Goal: Task Accomplishment & Management: Complete application form

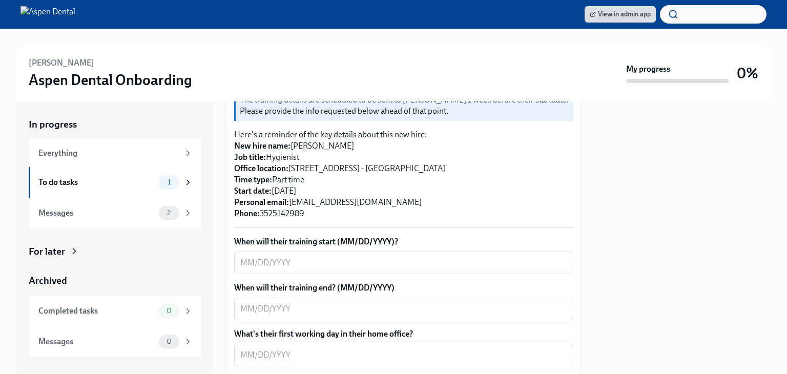
scroll to position [223, 0]
click at [291, 256] on textarea "When will their training start (MM/DD/YYYY)?" at bounding box center [403, 262] width 327 height 12
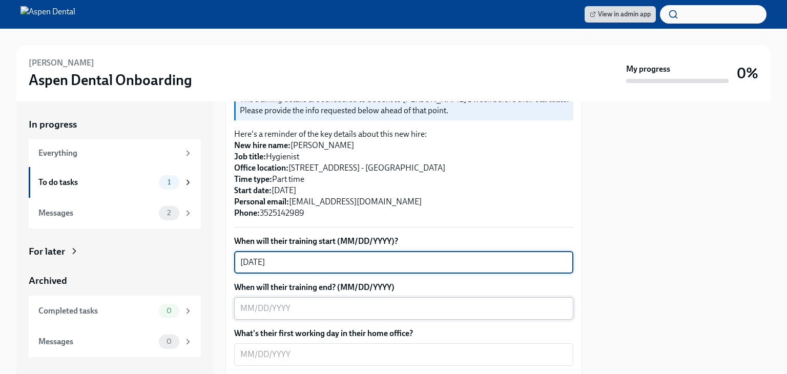
type textarea "[DATE]"
click at [291, 302] on textarea "When will their training end? (MM/DD/YYYY)" at bounding box center [403, 308] width 327 height 12
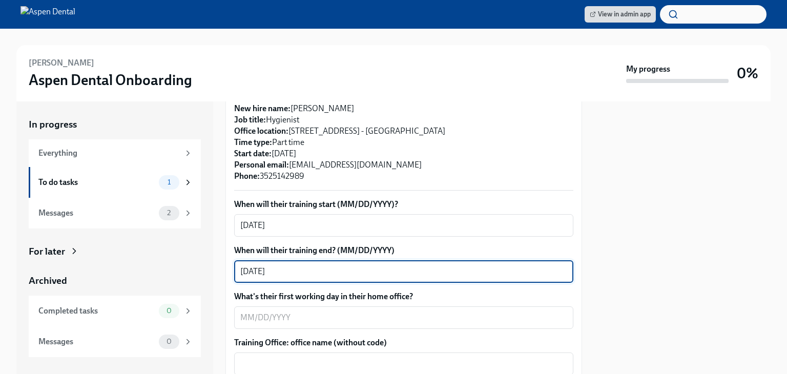
scroll to position [262, 0]
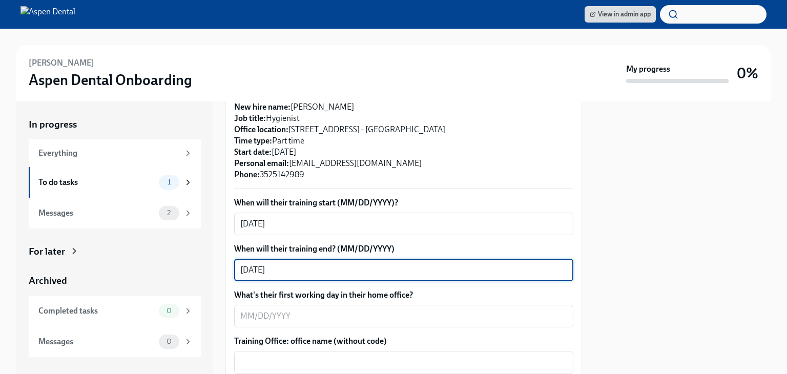
type textarea "10/04/2025"
click at [240, 310] on textarea "What's their first working day in their home office?" at bounding box center [403, 316] width 327 height 12
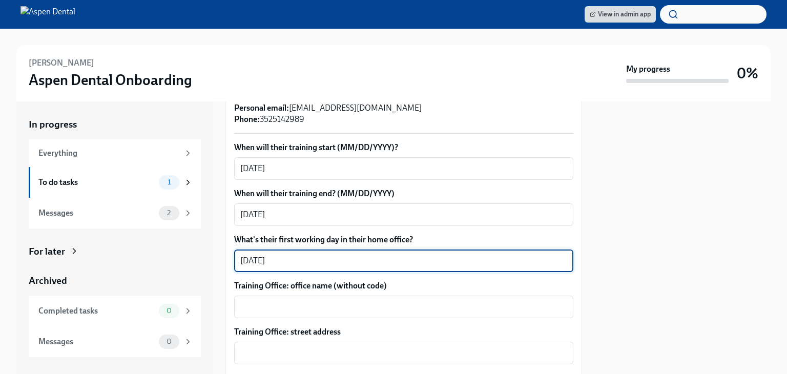
scroll to position [332, 0]
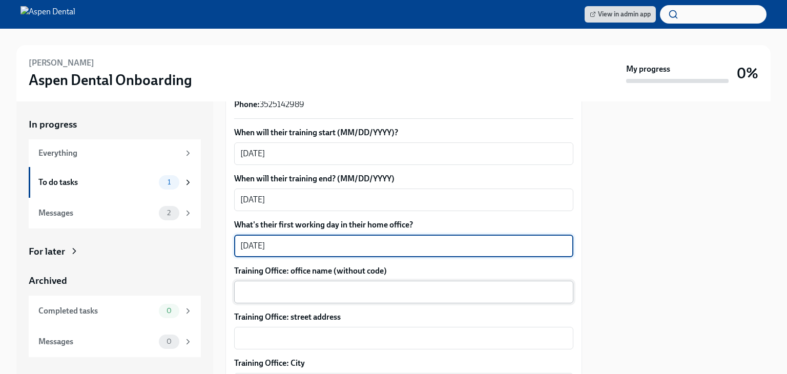
type textarea "09/13/2005"
click at [296, 286] on textarea "Training Office: office name (without code)" at bounding box center [403, 292] width 327 height 12
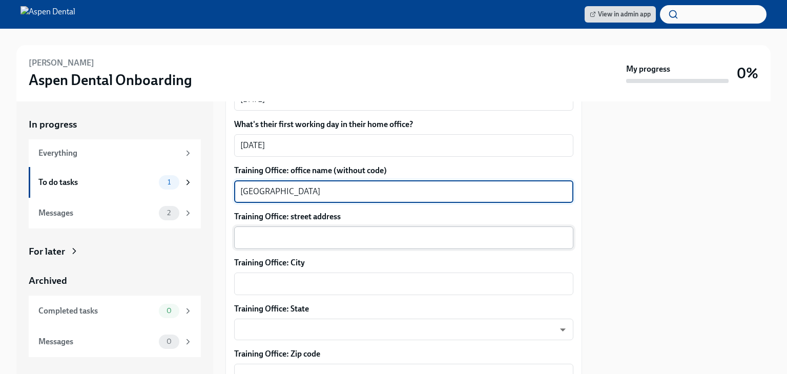
scroll to position [430, 0]
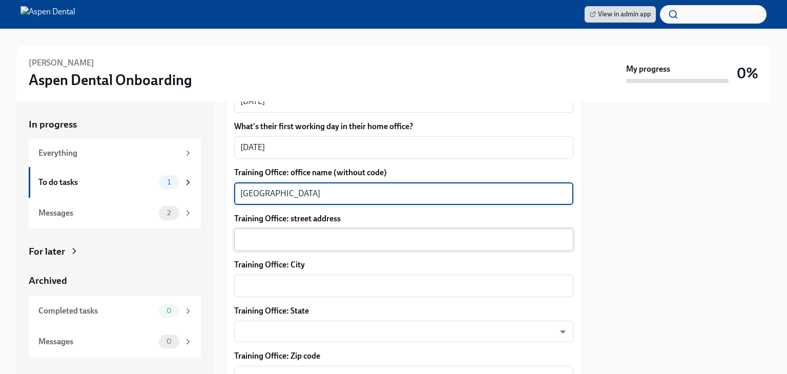
type textarea "Lake City"
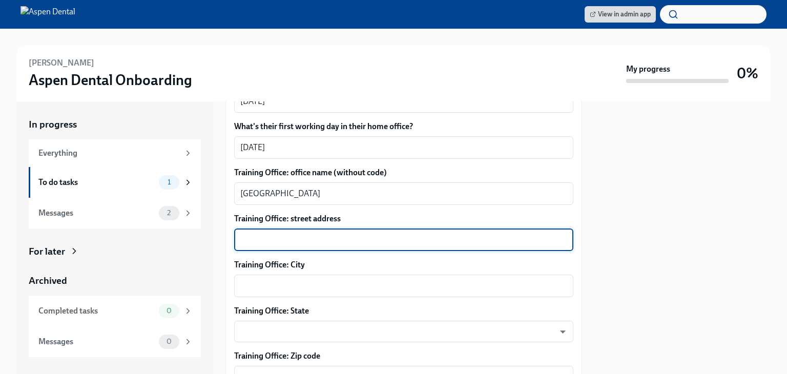
click at [243, 234] on textarea "Training Office: street address" at bounding box center [403, 240] width 327 height 12
type textarea "2143 US-90 W. Ste A"
click at [248, 280] on textarea "Training Office: City" at bounding box center [403, 286] width 327 height 12
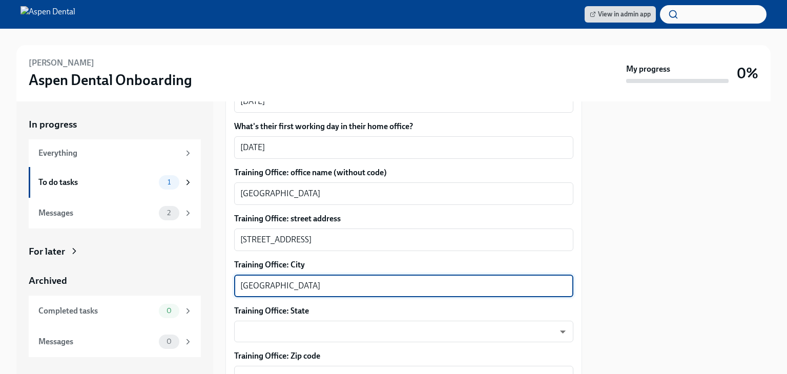
type textarea "Lake City"
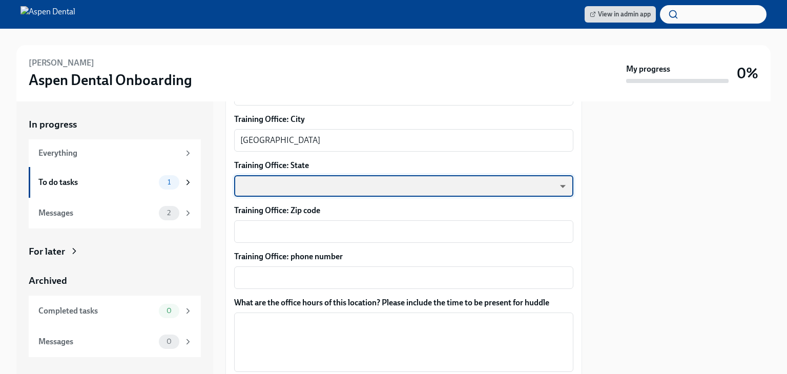
scroll to position [585, 0]
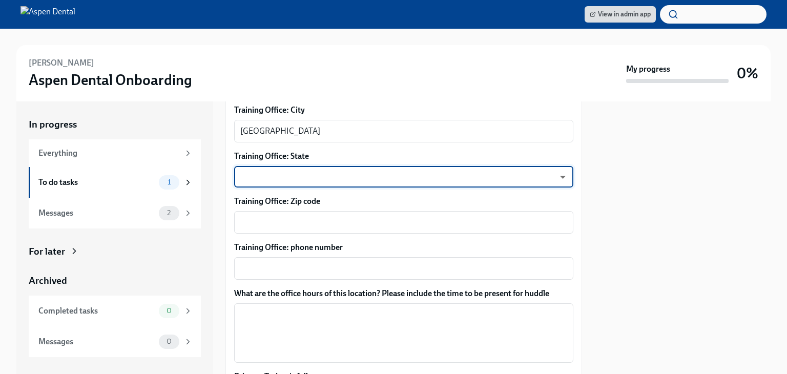
click at [555, 167] on body "View in admin app Erica Hoffman Aspen Dental Onboarding My progress 0% In progr…" at bounding box center [393, 187] width 787 height 374
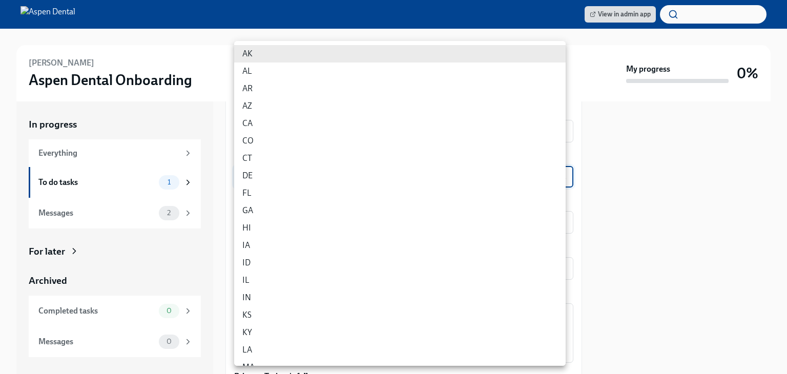
click at [281, 188] on li "FL" at bounding box center [399, 192] width 331 height 17
type input "p9EpWNeCF"
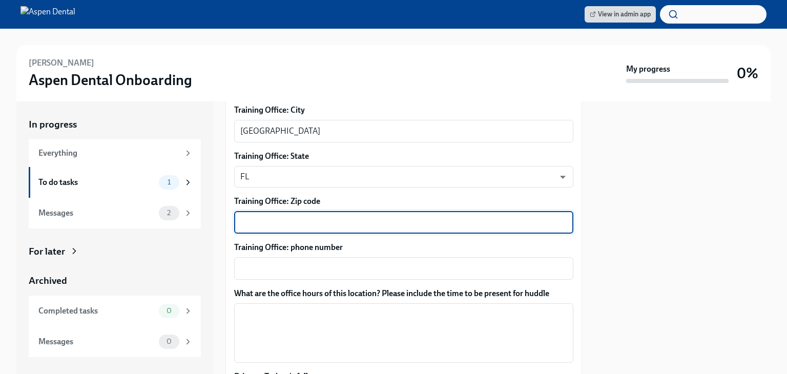
click at [279, 216] on textarea "Training Office: Zip code" at bounding box center [403, 222] width 327 height 12
type textarea "32055"
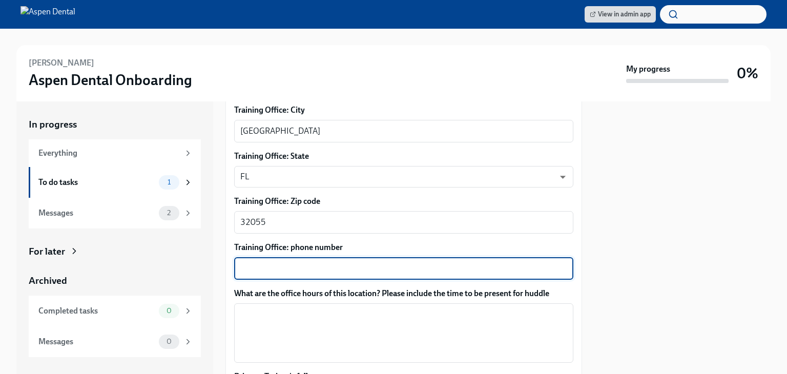
click at [278, 262] on textarea "Training Office: phone number" at bounding box center [403, 268] width 327 height 12
type textarea "386-243-2031"
click at [263, 308] on textarea "What are the office hours of this location? Please include the time to be prese…" at bounding box center [403, 332] width 327 height 49
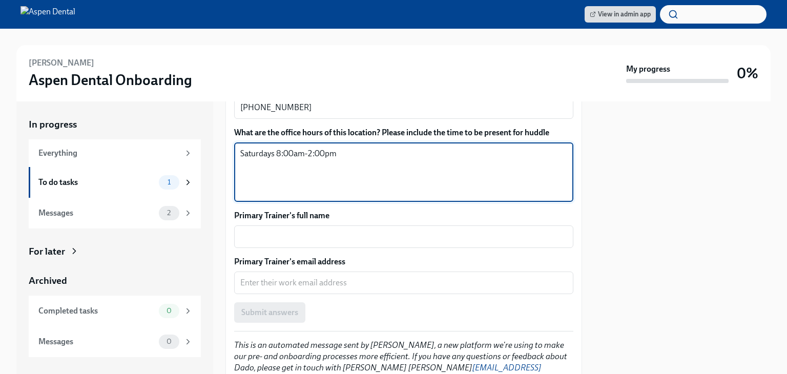
scroll to position [746, 0]
type textarea "Saturdays 8:00am-2:00pm"
click at [272, 231] on textarea "Primary Trainer's full name" at bounding box center [403, 237] width 327 height 12
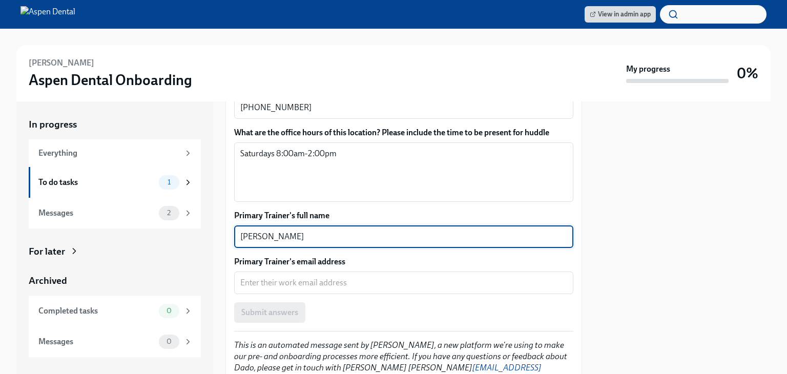
type textarea "Stacey Walker"
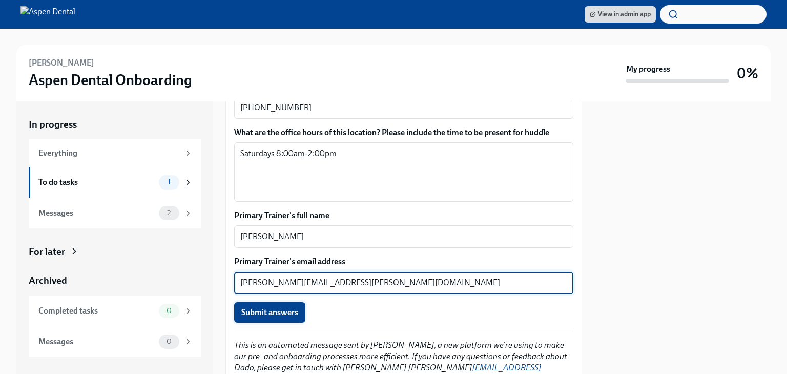
type textarea "stacey.walker@aspendental.com"
click at [270, 307] on span "Submit answers" at bounding box center [269, 312] width 57 height 10
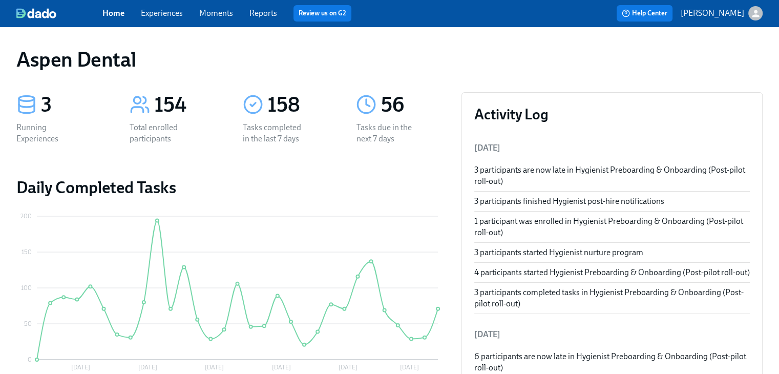
click at [111, 14] on link "Home" at bounding box center [113, 13] width 22 height 10
click at [258, 17] on link "Reports" at bounding box center [263, 13] width 28 height 10
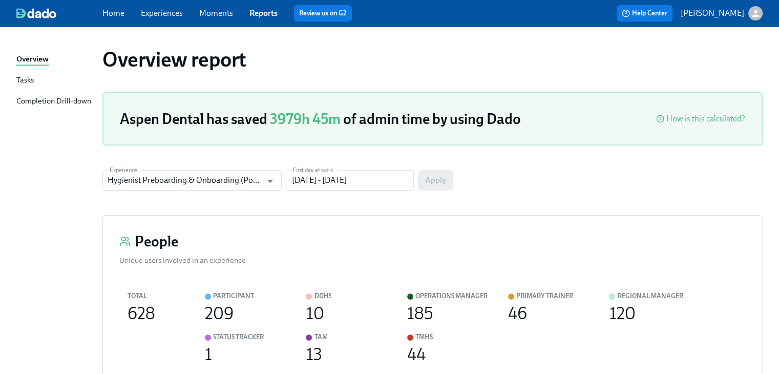
click at [23, 80] on div "Tasks" at bounding box center [24, 80] width 17 height 13
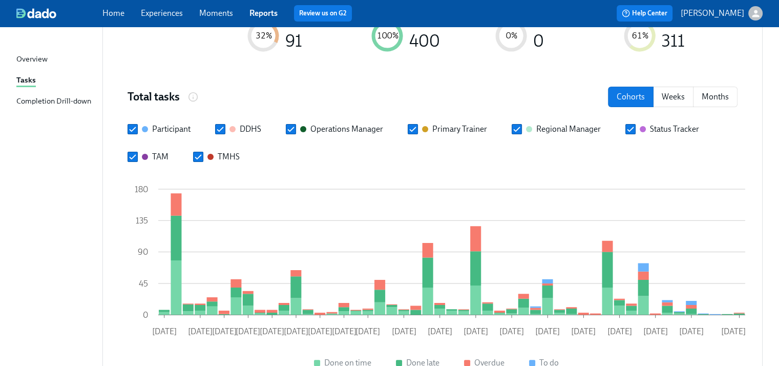
scroll to position [0, 4]
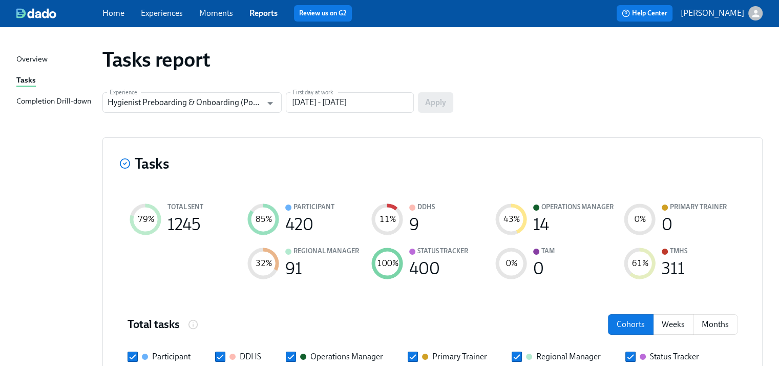
click at [712, 14] on p "[PERSON_NAME]" at bounding box center [713, 13] width 64 height 11
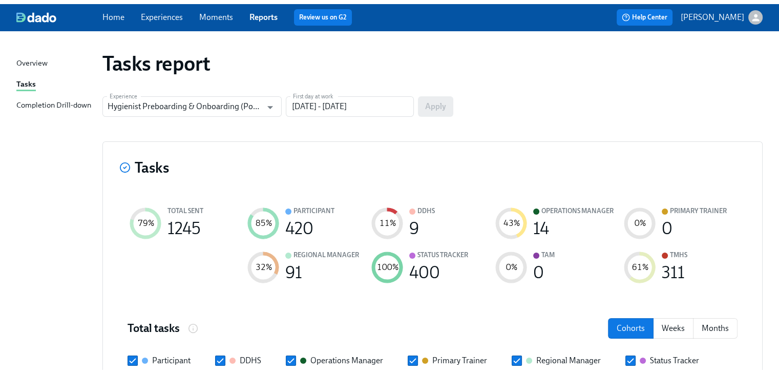
scroll to position [0, 0]
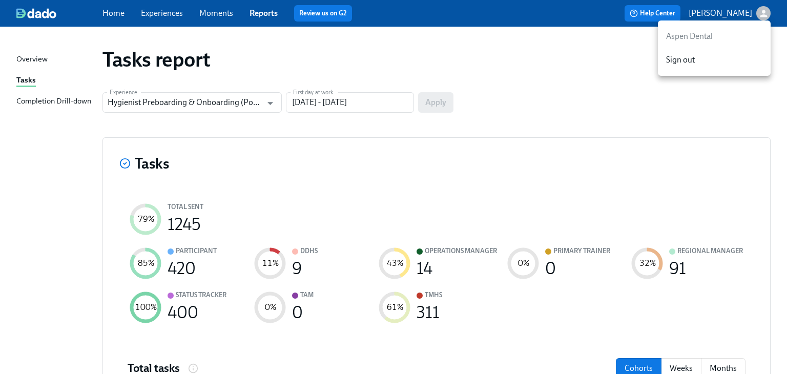
click at [762, 10] on div at bounding box center [393, 187] width 787 height 374
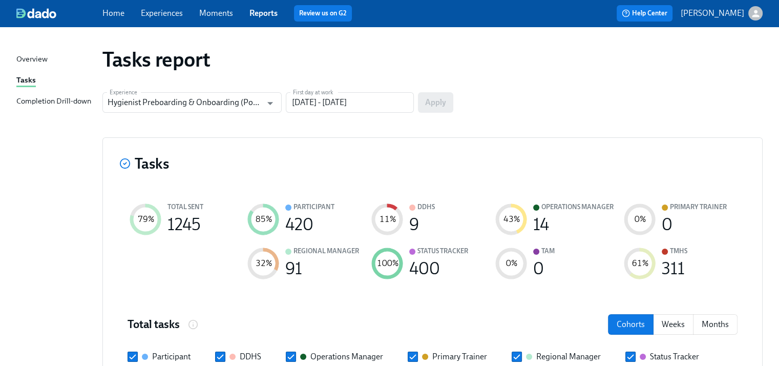
click at [713, 12] on p "[PERSON_NAME]" at bounding box center [713, 13] width 64 height 11
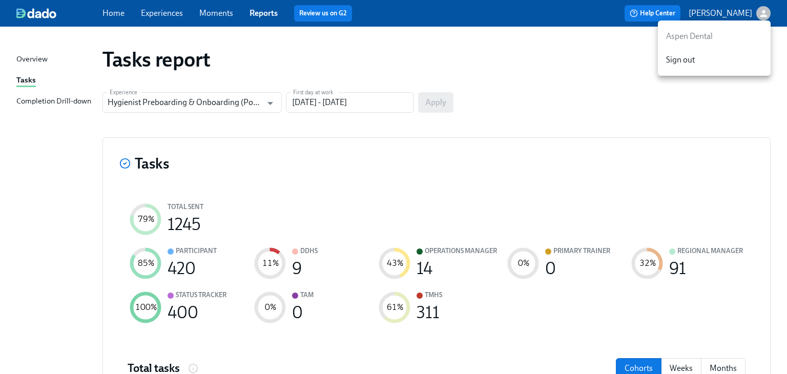
click at [683, 36] on p "Aspen Dental" at bounding box center [714, 36] width 96 height 11
click at [580, 54] on div at bounding box center [393, 187] width 787 height 374
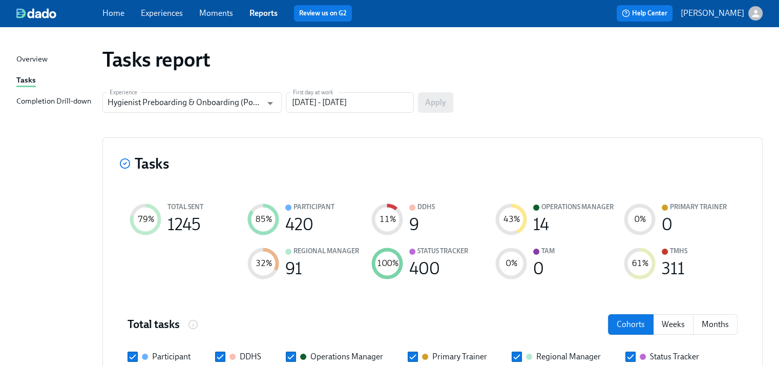
click at [105, 16] on link "Home" at bounding box center [113, 13] width 22 height 10
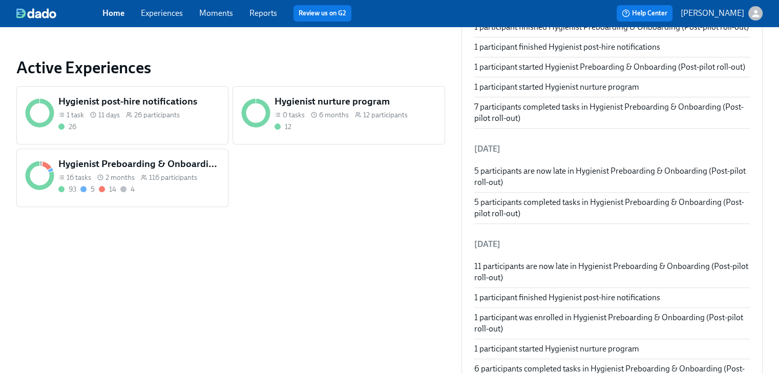
scroll to position [362, 0]
click at [100, 166] on h5 "Hygienist Preboarding & Onboarding (Post-pilot roll-out)" at bounding box center [139, 162] width 162 height 13
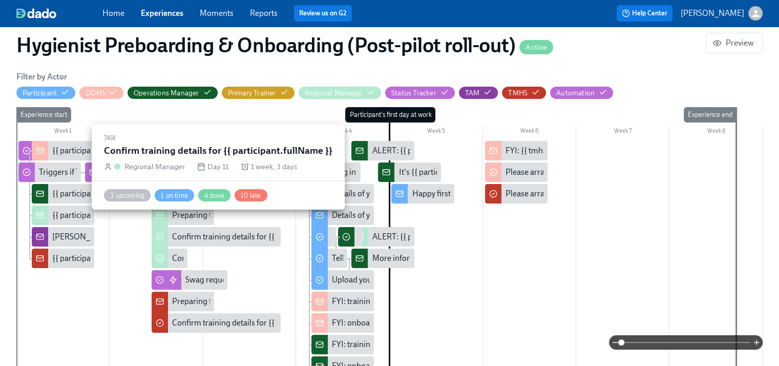
scroll to position [207, 0]
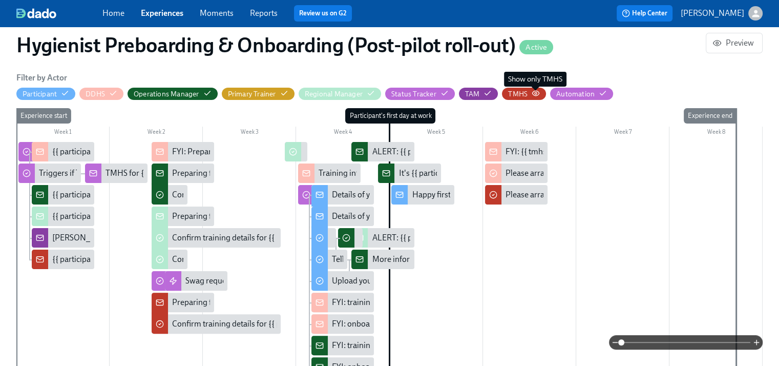
click at [533, 93] on icon "button" at bounding box center [536, 93] width 8 height 8
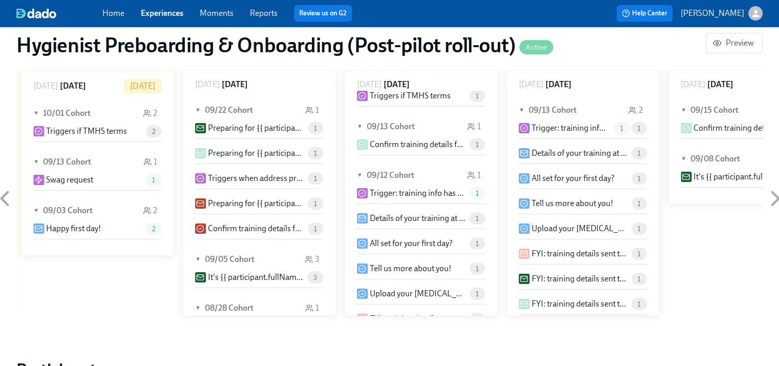
scroll to position [475, 0]
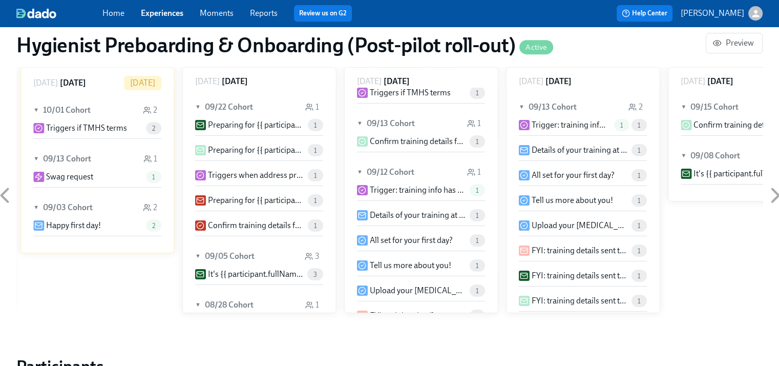
click at [400, 214] on p "Details of your training at [GEOGRAPHIC_DATA]" at bounding box center [418, 215] width 96 height 11
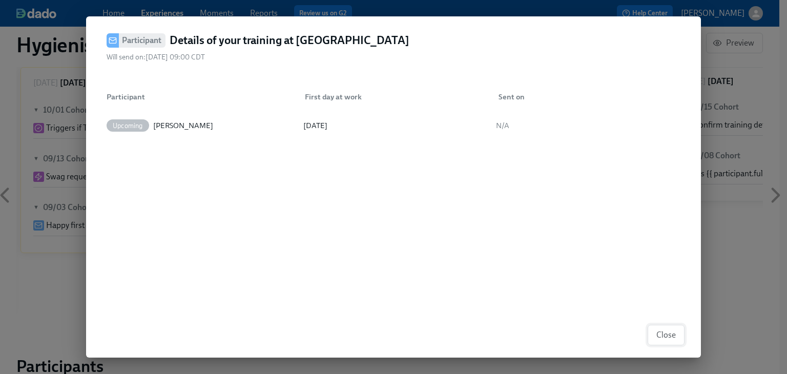
click at [673, 338] on span "Close" at bounding box center [665, 335] width 19 height 10
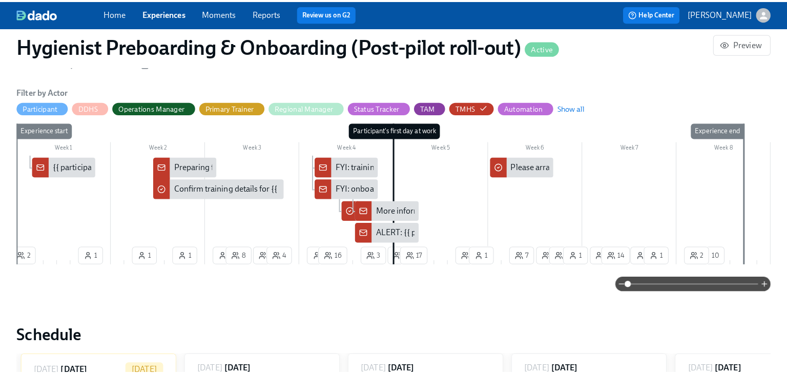
scroll to position [196, 0]
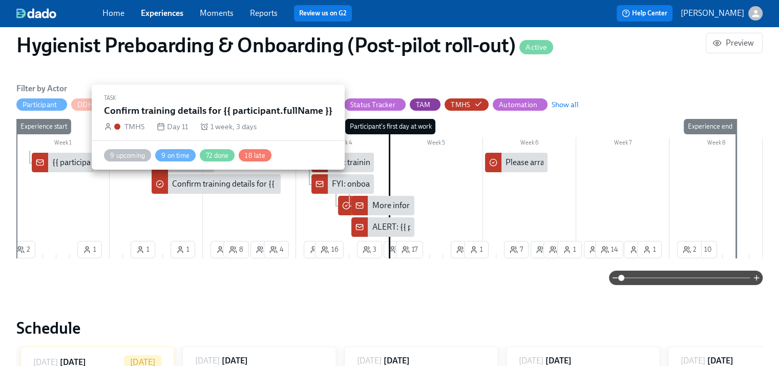
click at [190, 179] on div "Confirm training details for {{ participant.fullName }}" at bounding box center [264, 183] width 184 height 11
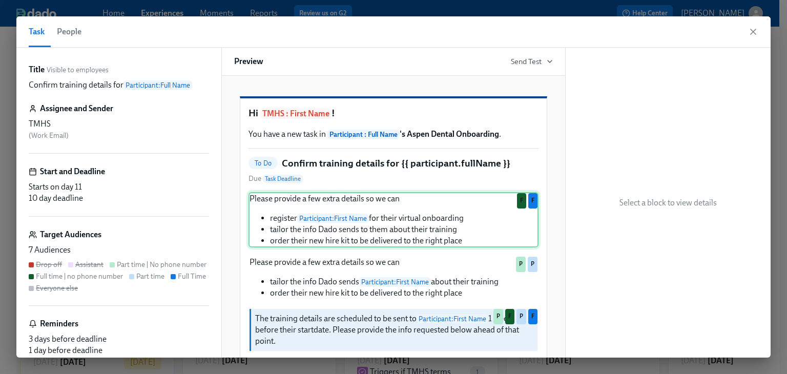
click at [423, 241] on div "Please provide a few extra details so we can register Participant : First Name …" at bounding box center [393, 219] width 290 height 55
click at [751, 29] on icon "button" at bounding box center [753, 32] width 10 height 10
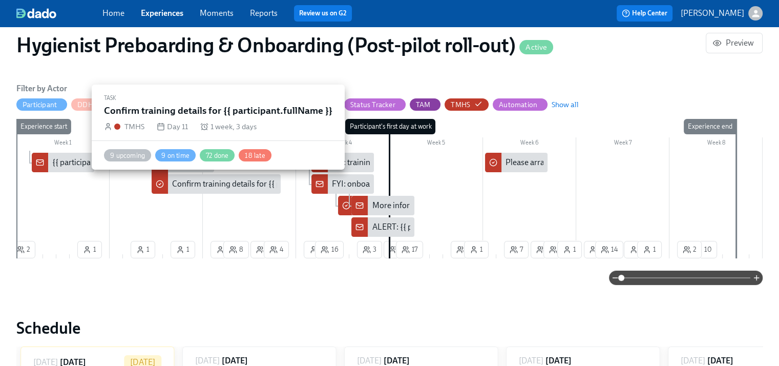
click at [207, 188] on div "Confirm training details for {{ participant.fullName }}" at bounding box center [264, 183] width 184 height 11
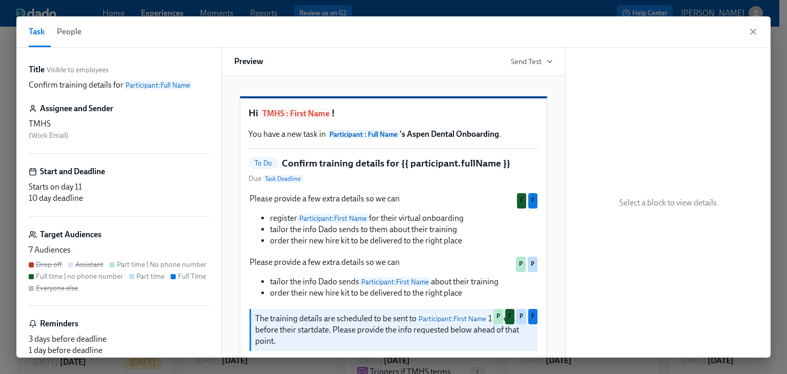
click at [72, 34] on span "People" at bounding box center [69, 32] width 25 height 14
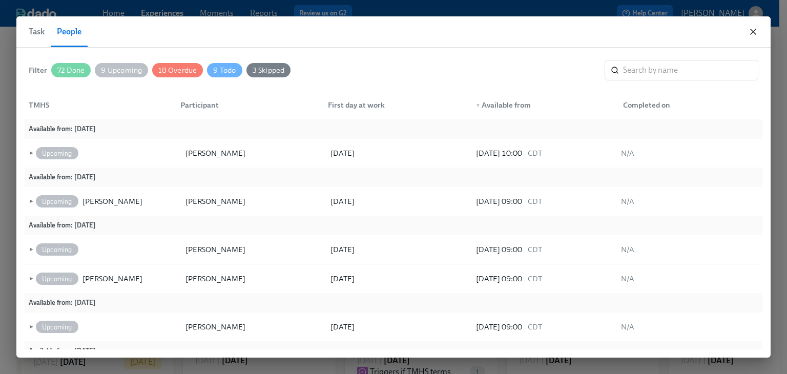
click at [751, 30] on icon "button" at bounding box center [753, 31] width 5 height 5
